Goal: Transaction & Acquisition: Purchase product/service

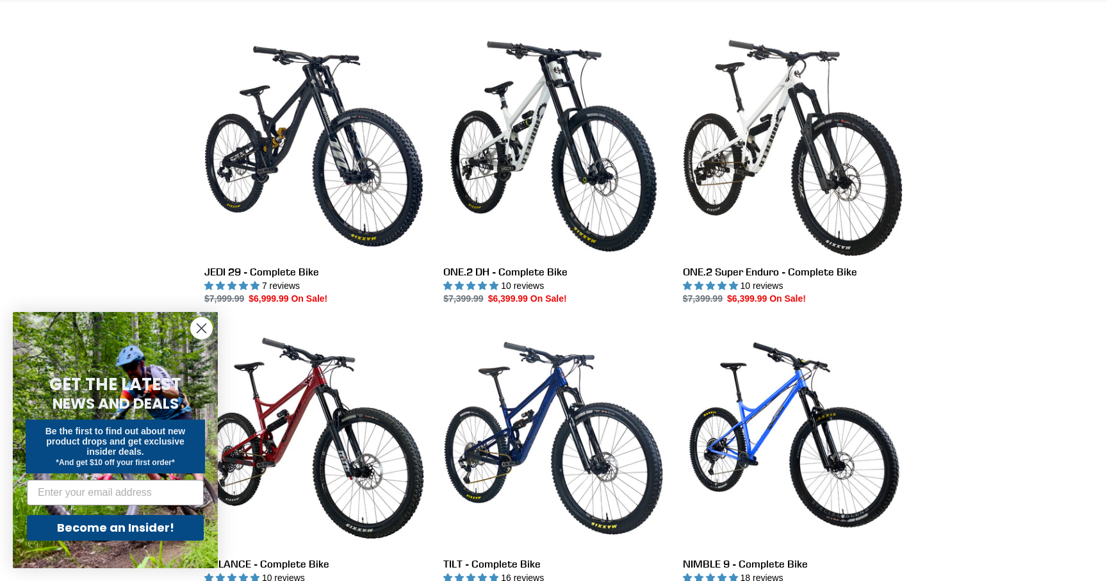
scroll to position [354, 0]
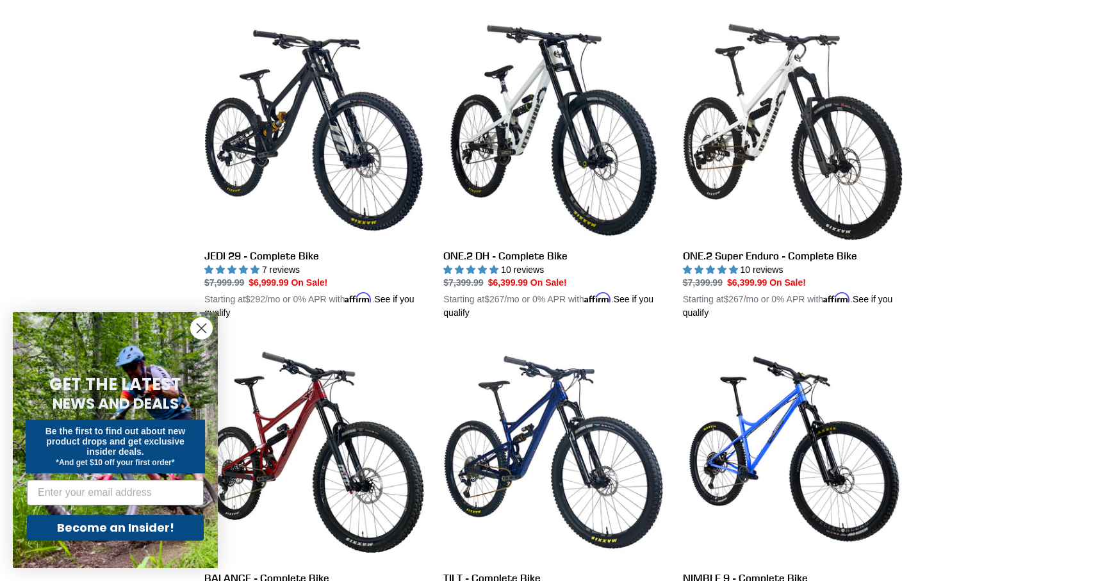
click at [202, 325] on circle "Close dialog" at bounding box center [201, 328] width 21 height 21
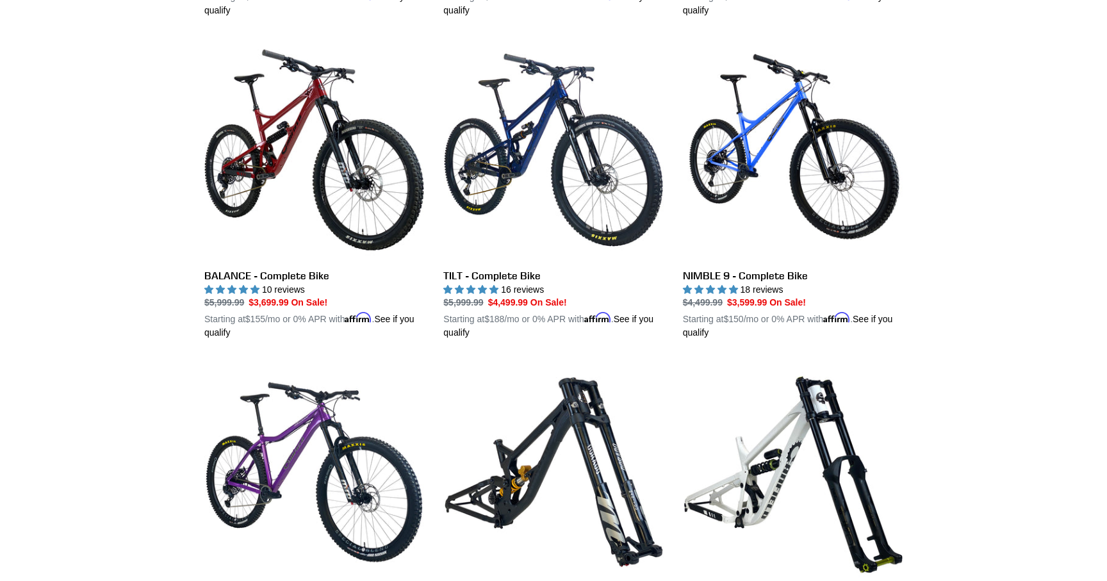
scroll to position [0, 0]
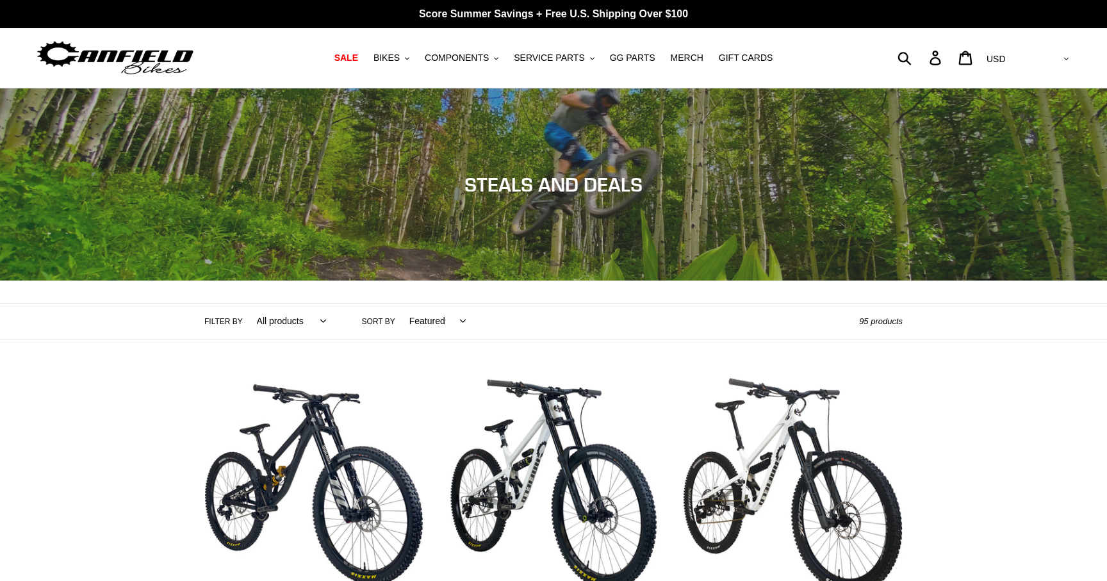
click at [320, 320] on select "All products 275 29er Axle balance BFCM23 BFCM24 BOGO23 CBF Chain Components Cr…" at bounding box center [288, 321] width 86 height 35
select select "/collections/mtb-sale/29er"
click at [245, 304] on select "All products 275 29er Axle balance BFCM23 BFCM24 BOGO23 CBF Chain Components Cr…" at bounding box center [288, 321] width 86 height 35
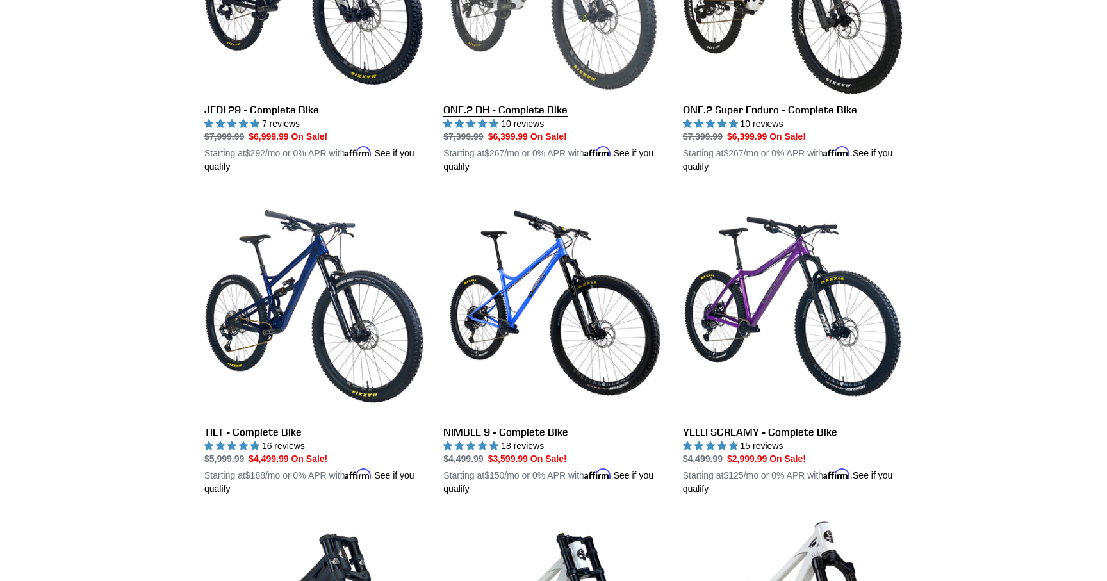
scroll to position [522, 0]
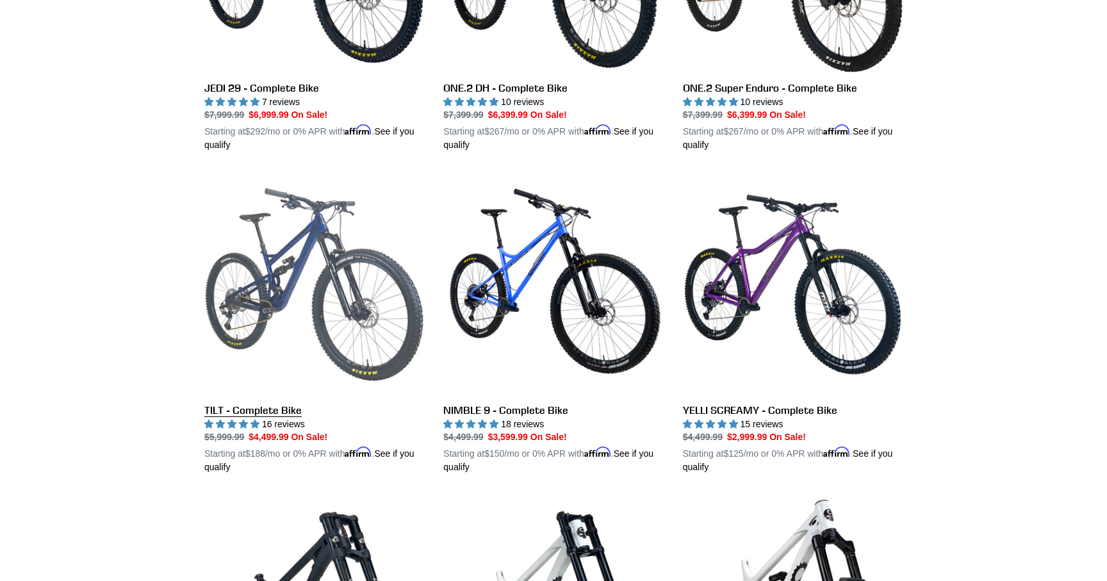
click at [292, 409] on link "TILT - Complete Bike" at bounding box center [314, 324] width 220 height 300
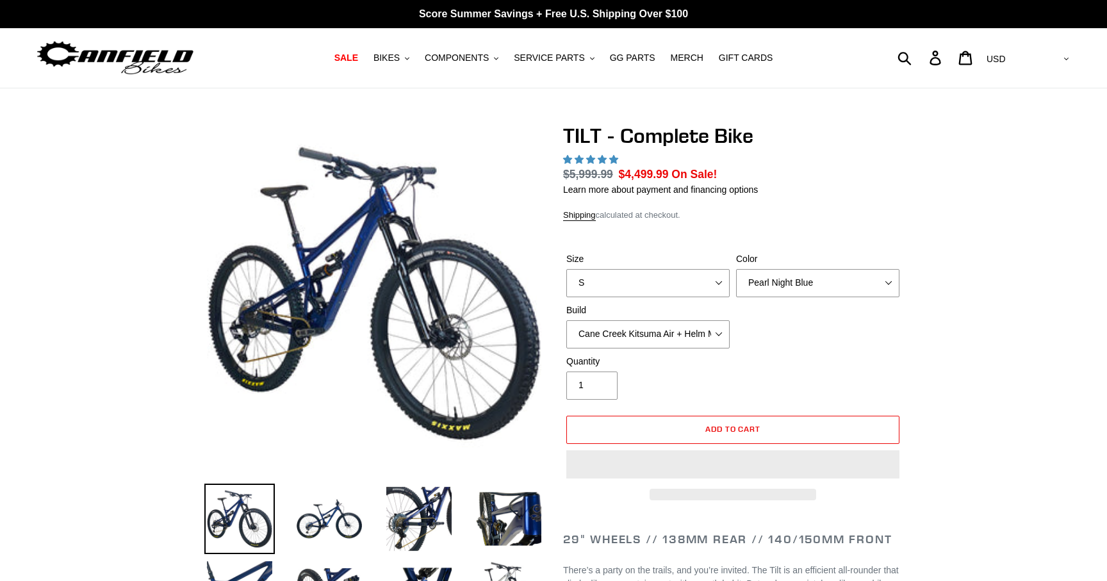
select select "highest-rating"
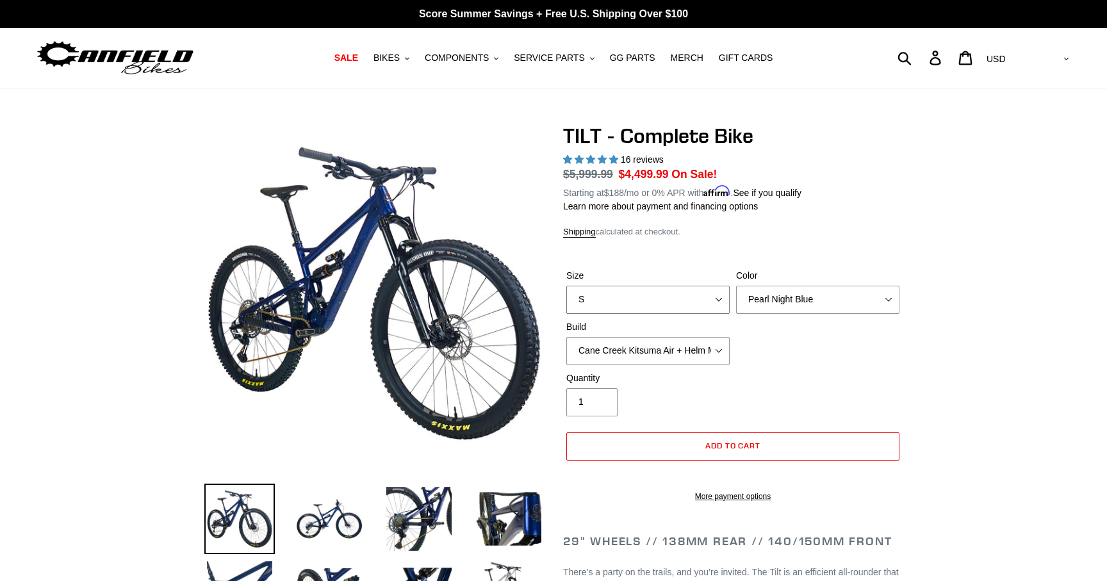
click at [630, 293] on select "S M L" at bounding box center [647, 300] width 163 height 28
select select "L"
click at [566, 286] on select "S M L" at bounding box center [647, 300] width 163 height 28
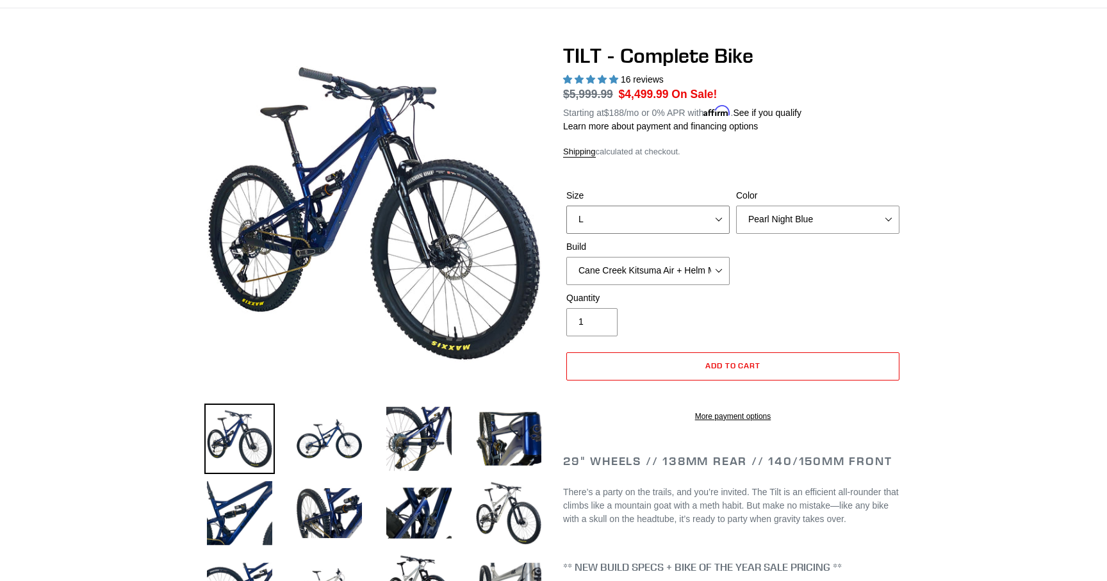
scroll to position [83, 0]
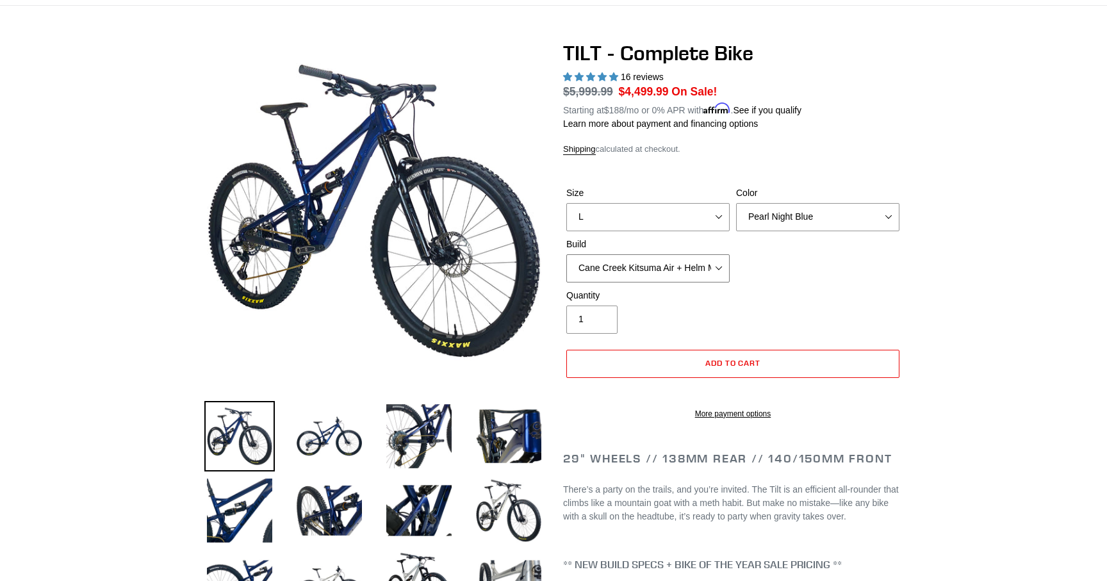
click at [701, 270] on select "Cane Creek Kitsuma Air + Helm MKII 140 + SRAM GX Cane Creek Kitsuma Air + Helm …" at bounding box center [647, 268] width 163 height 28
click at [566, 254] on select "Cane Creek Kitsuma Air + Helm MKII 140 + SRAM GX Cane Creek Kitsuma Air + Helm …" at bounding box center [647, 268] width 163 height 28
click at [714, 264] on select "Cane Creek Kitsuma Air + Helm MKII 140 + SRAM GX Cane Creek Kitsuma Air + Helm …" at bounding box center [647, 268] width 163 height 28
click at [566, 254] on select "Cane Creek Kitsuma Air + Helm MKII 140 + SRAM GX Cane Creek Kitsuma Air + Helm …" at bounding box center [647, 268] width 163 height 28
click at [684, 267] on select "Cane Creek Kitsuma Air + Helm MKII 140 + SRAM GX Cane Creek Kitsuma Air + Helm …" at bounding box center [647, 268] width 163 height 28
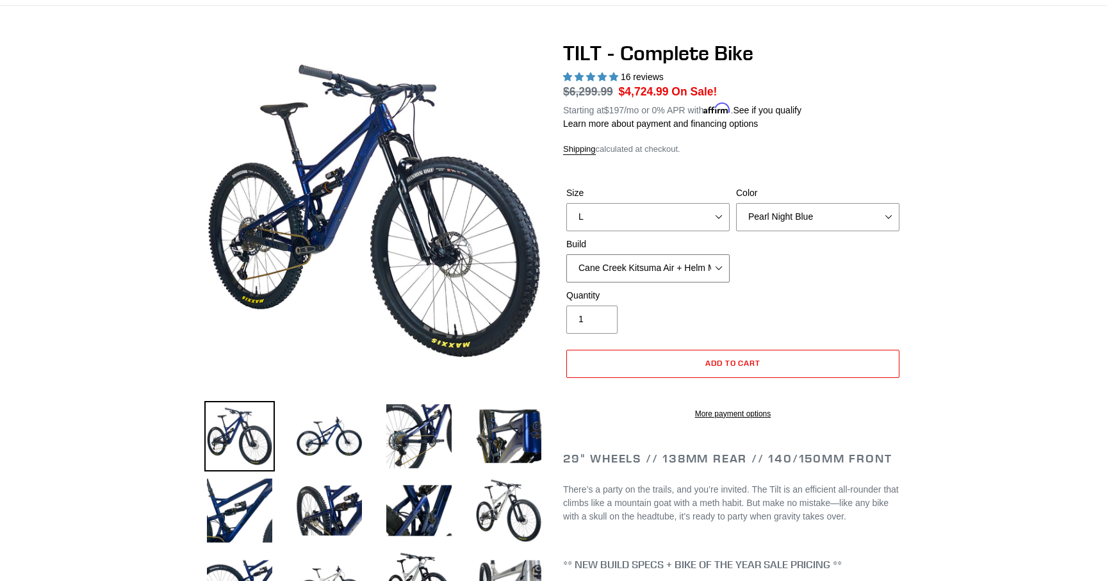
click at [566, 254] on select "Cane Creek Kitsuma Air + Helm MKII 140 + SRAM GX Cane Creek Kitsuma Air + Helm …" at bounding box center [647, 268] width 163 height 28
click at [643, 262] on select "Cane Creek Kitsuma Air + Helm MKII 140 + SRAM GX Cane Creek Kitsuma Air + Helm …" at bounding box center [647, 268] width 163 height 28
select select "Fox Float X + 36 SL Factory Grip X 140 + SRAM GX"
click at [566, 254] on select "Cane Creek Kitsuma Air + Helm MKII 140 + SRAM GX Cane Creek Kitsuma Air + Helm …" at bounding box center [647, 268] width 163 height 28
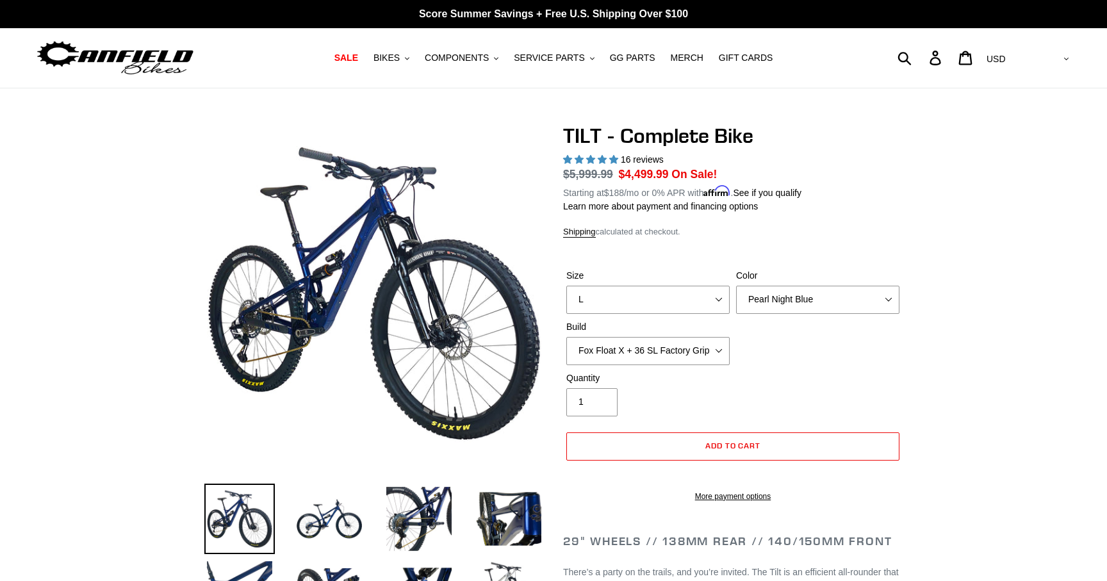
click at [167, 55] on img at bounding box center [115, 58] width 160 height 40
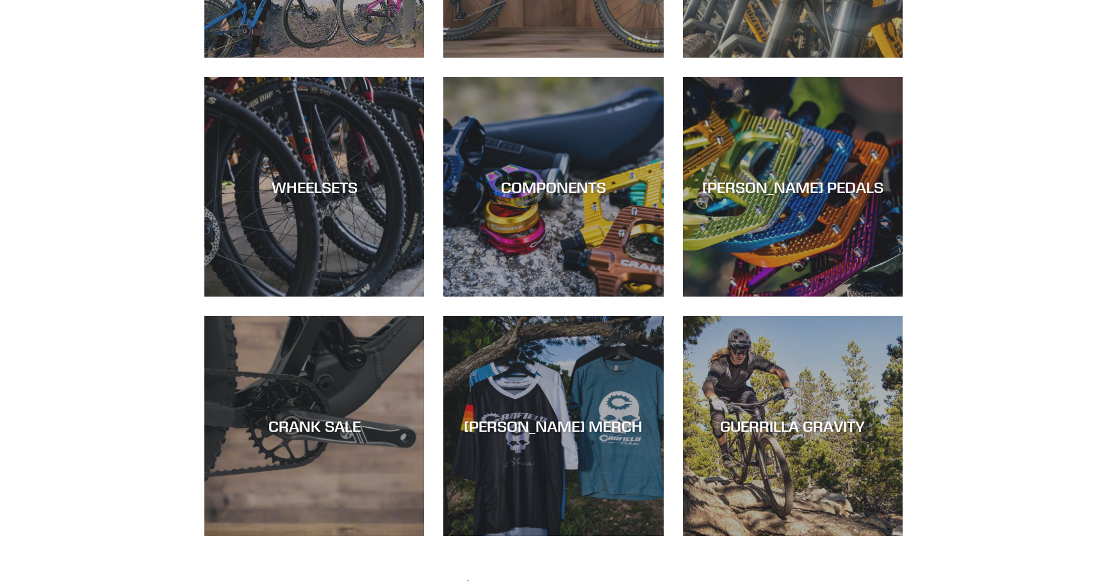
scroll to position [819, 0]
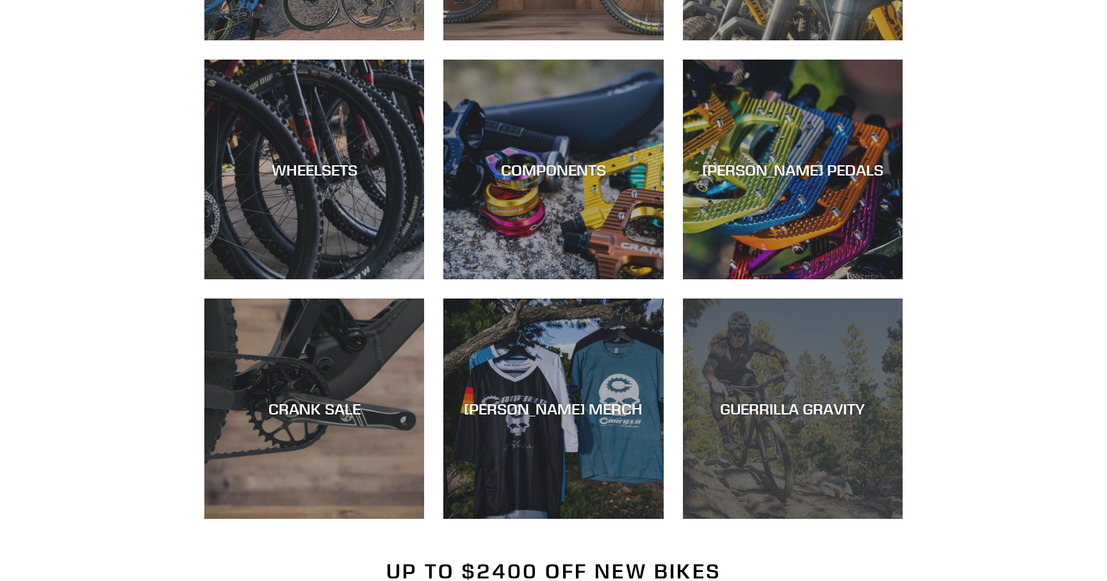
click at [798, 407] on div "GUERRILLA GRAVITY" at bounding box center [793, 409] width 220 height 19
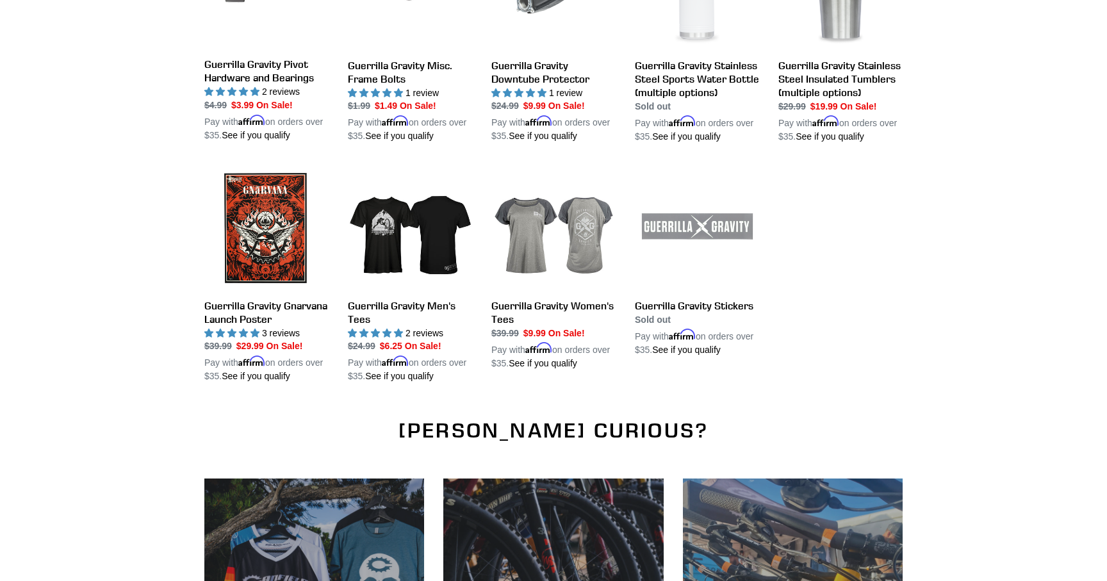
scroll to position [1335, 0]
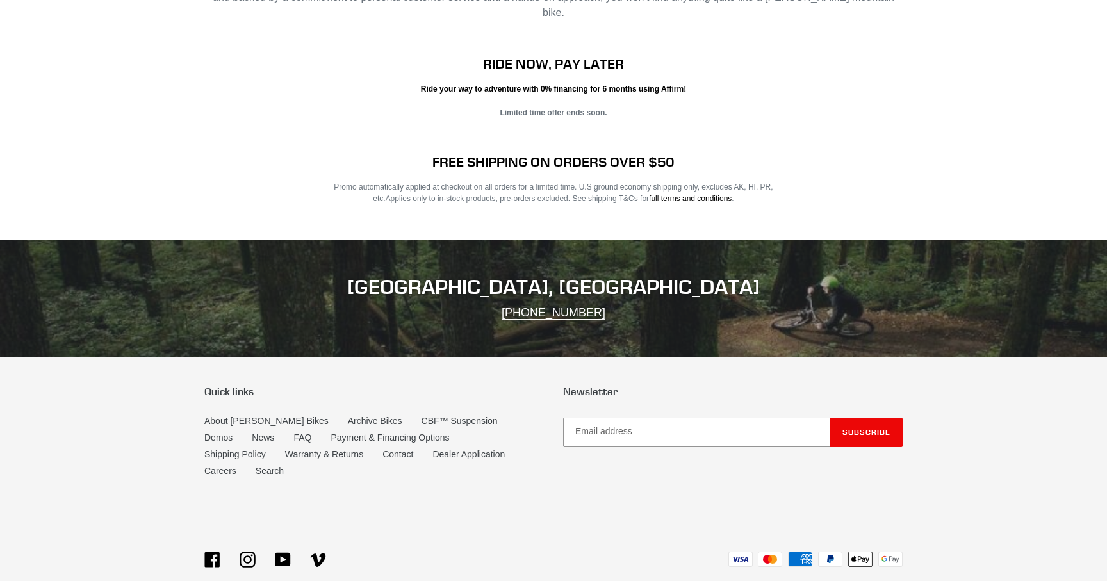
scroll to position [2533, 0]
